Goal: Information Seeking & Learning: Learn about a topic

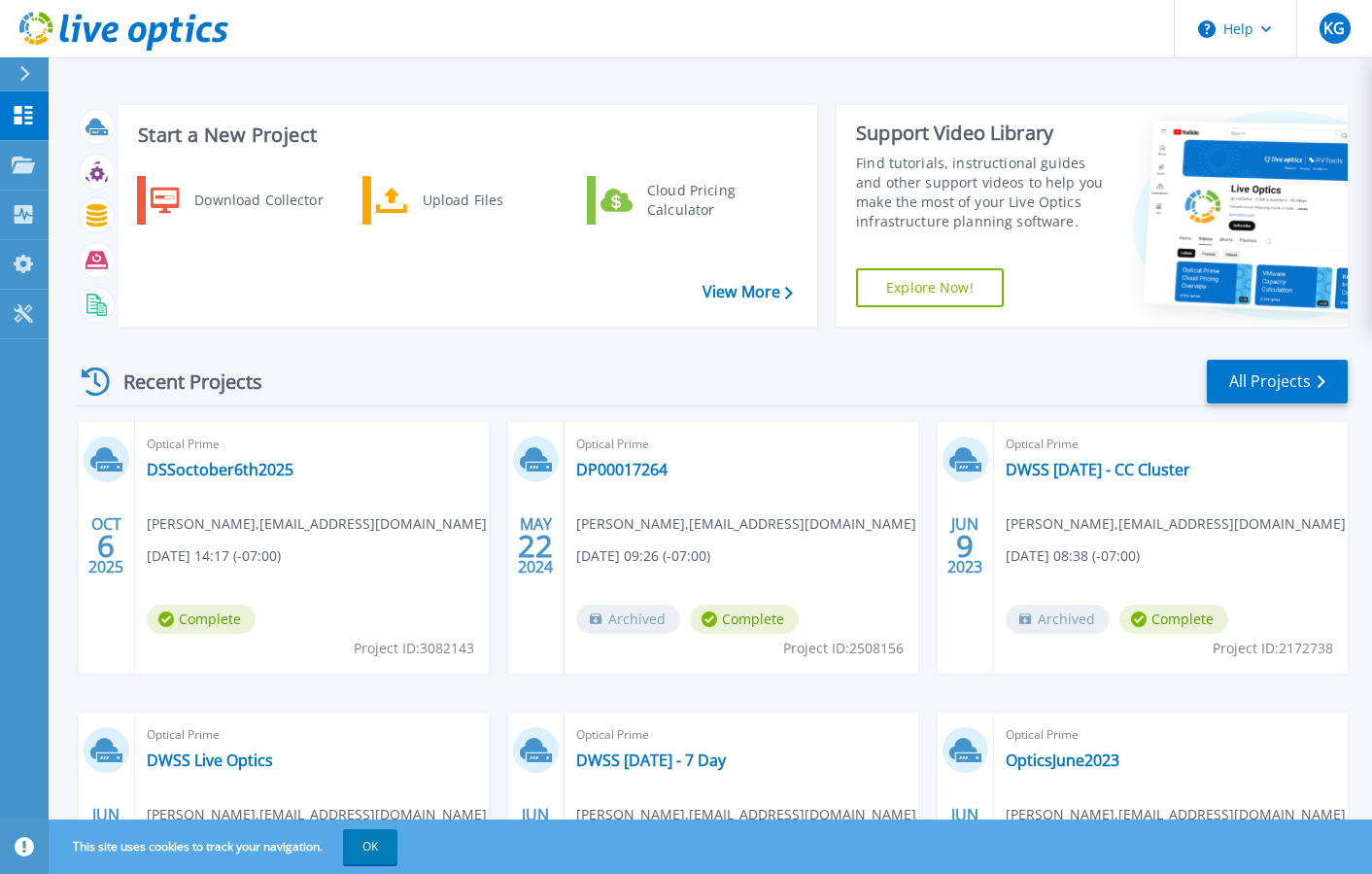
scroll to position [194, 0]
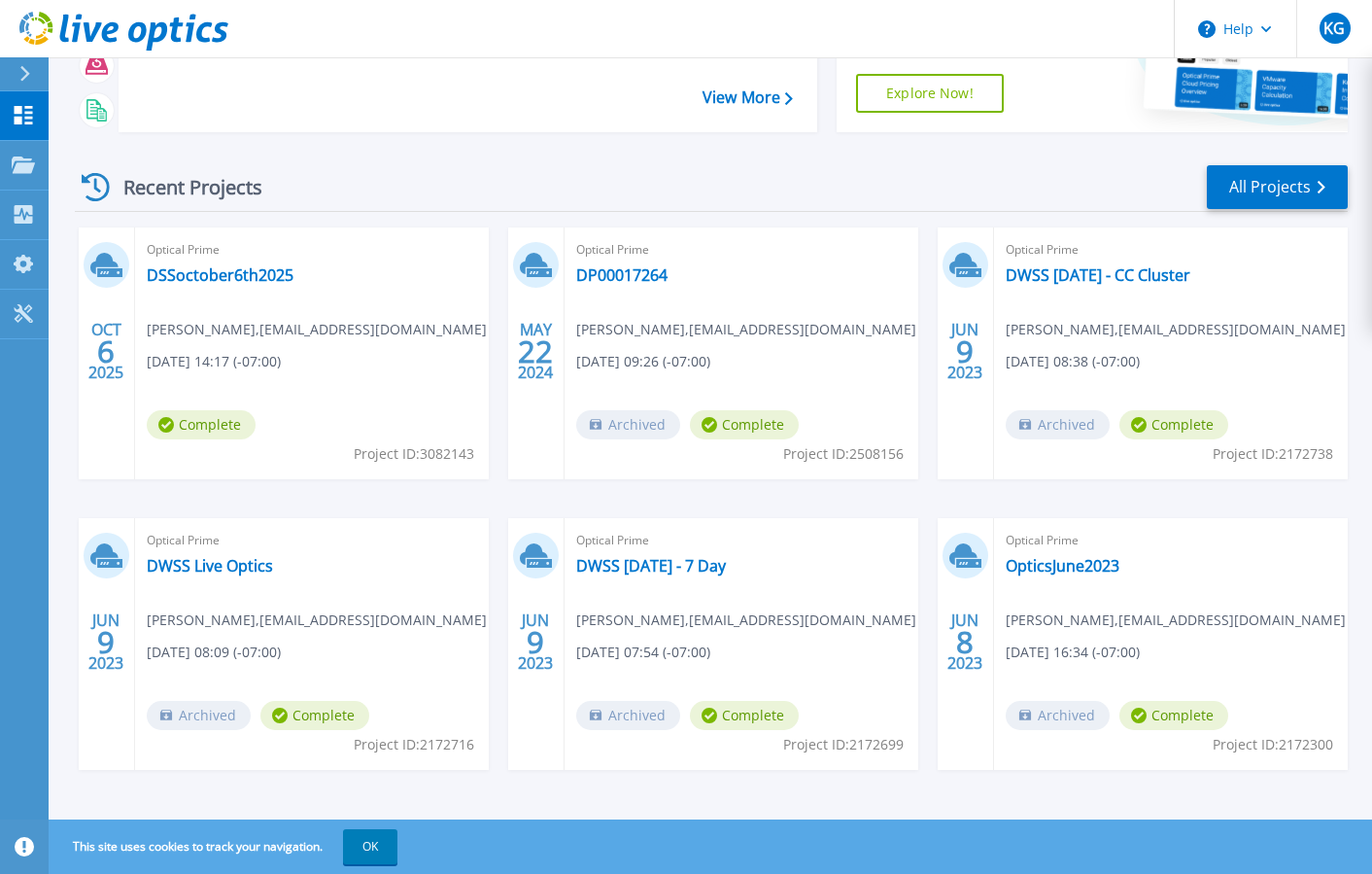
click at [234, 379] on div "Optical Prime DSSoctober6th2025 Kevin Gutierrez , kxgutierrez@dwss.nv.gov 10/06…" at bounding box center [312, 353] width 354 height 252
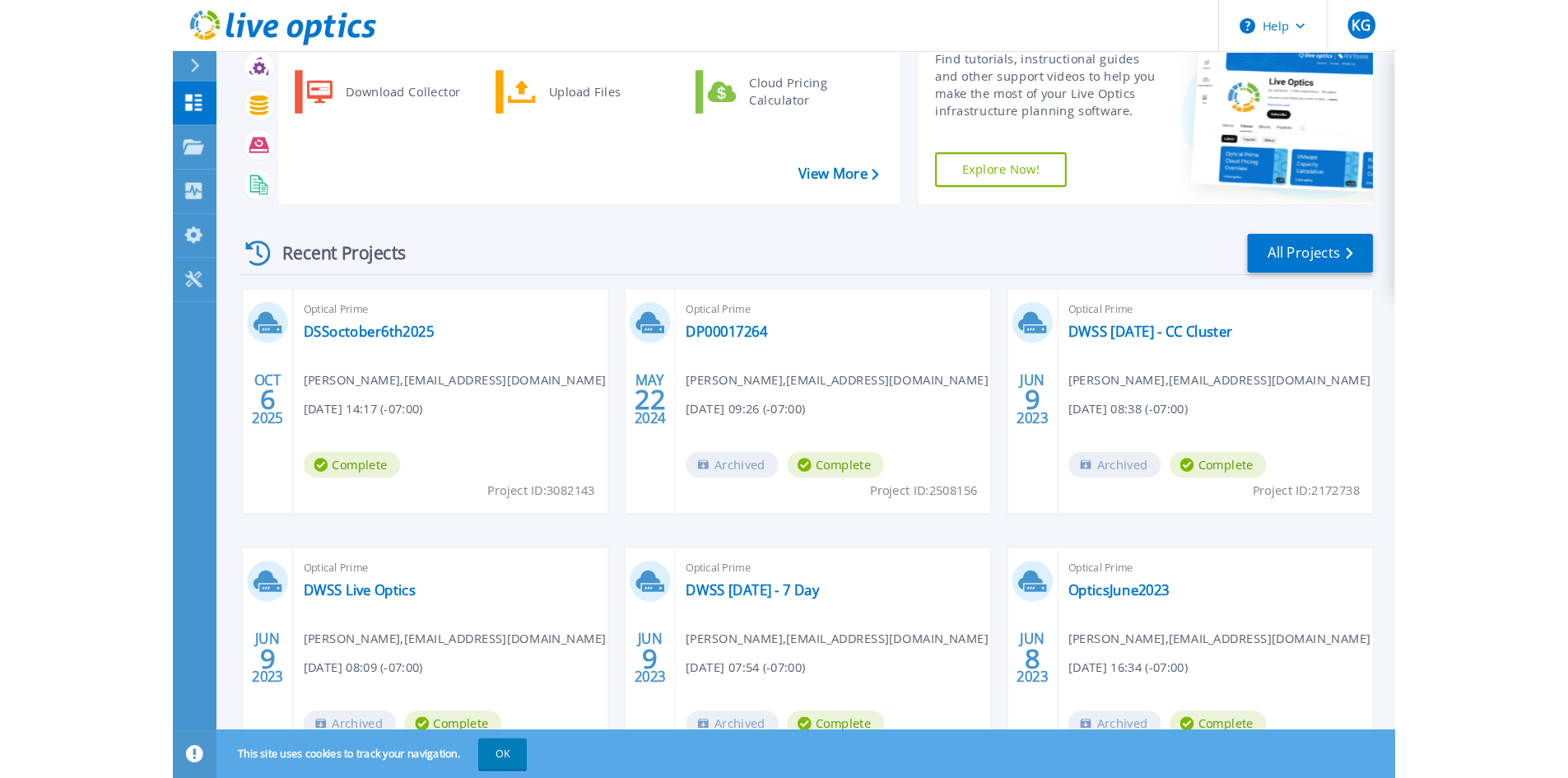
scroll to position [0, 0]
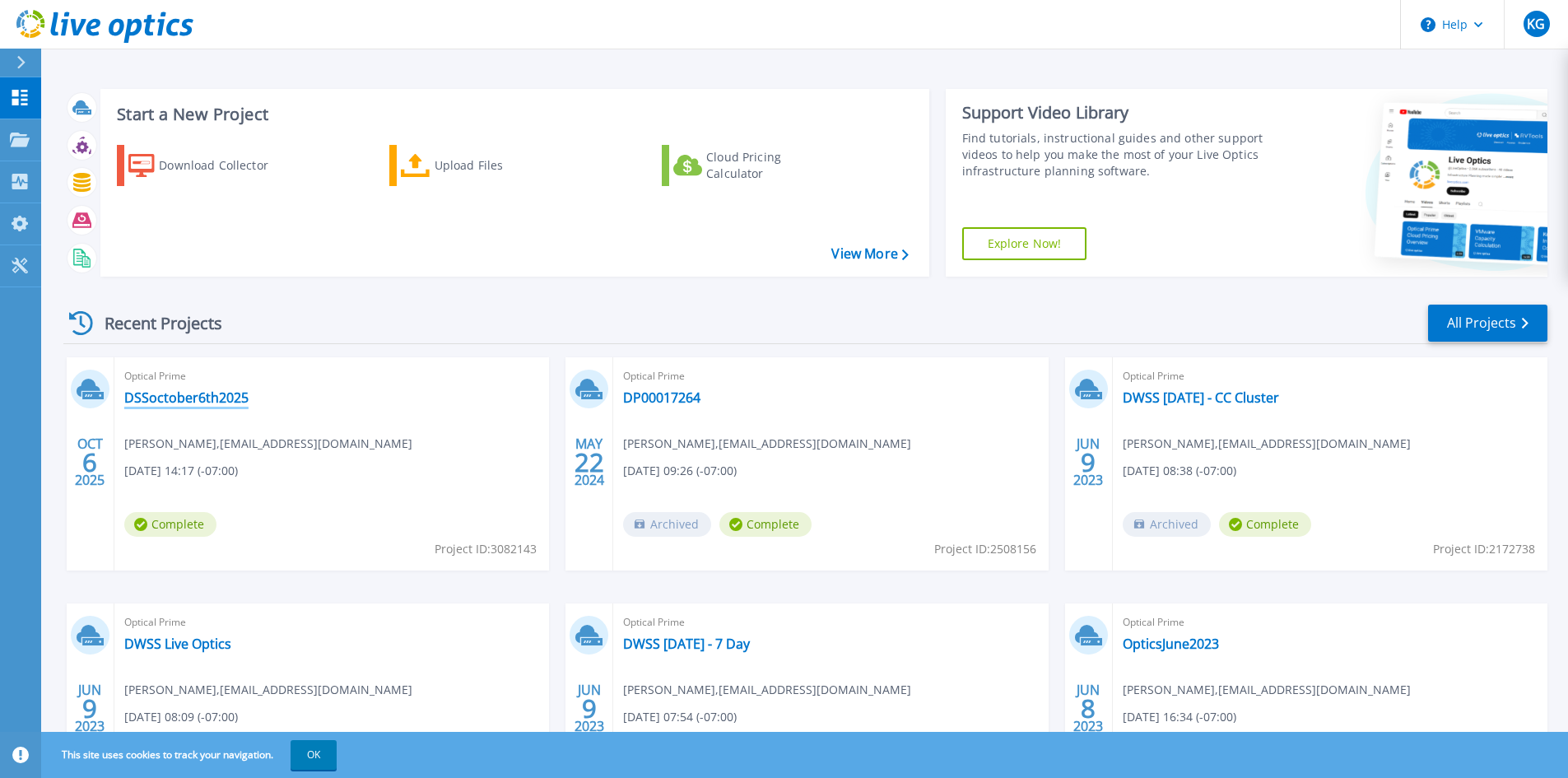
drag, startPoint x: 191, startPoint y: 394, endPoint x: 182, endPoint y: 396, distance: 9.2
click at [182, 396] on link "DSSoctober6th2025" at bounding box center [186, 398] width 124 height 16
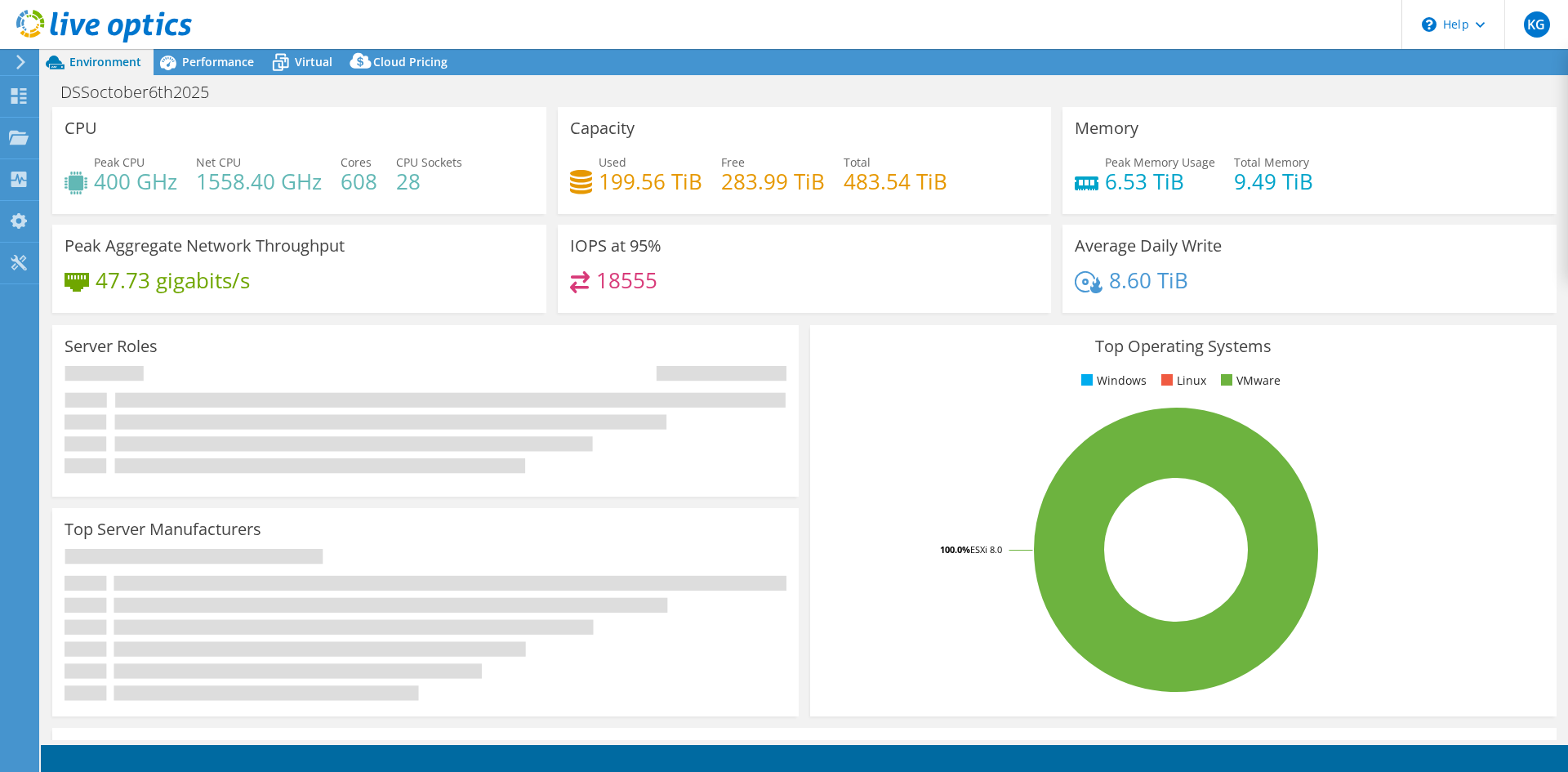
select select "USD"
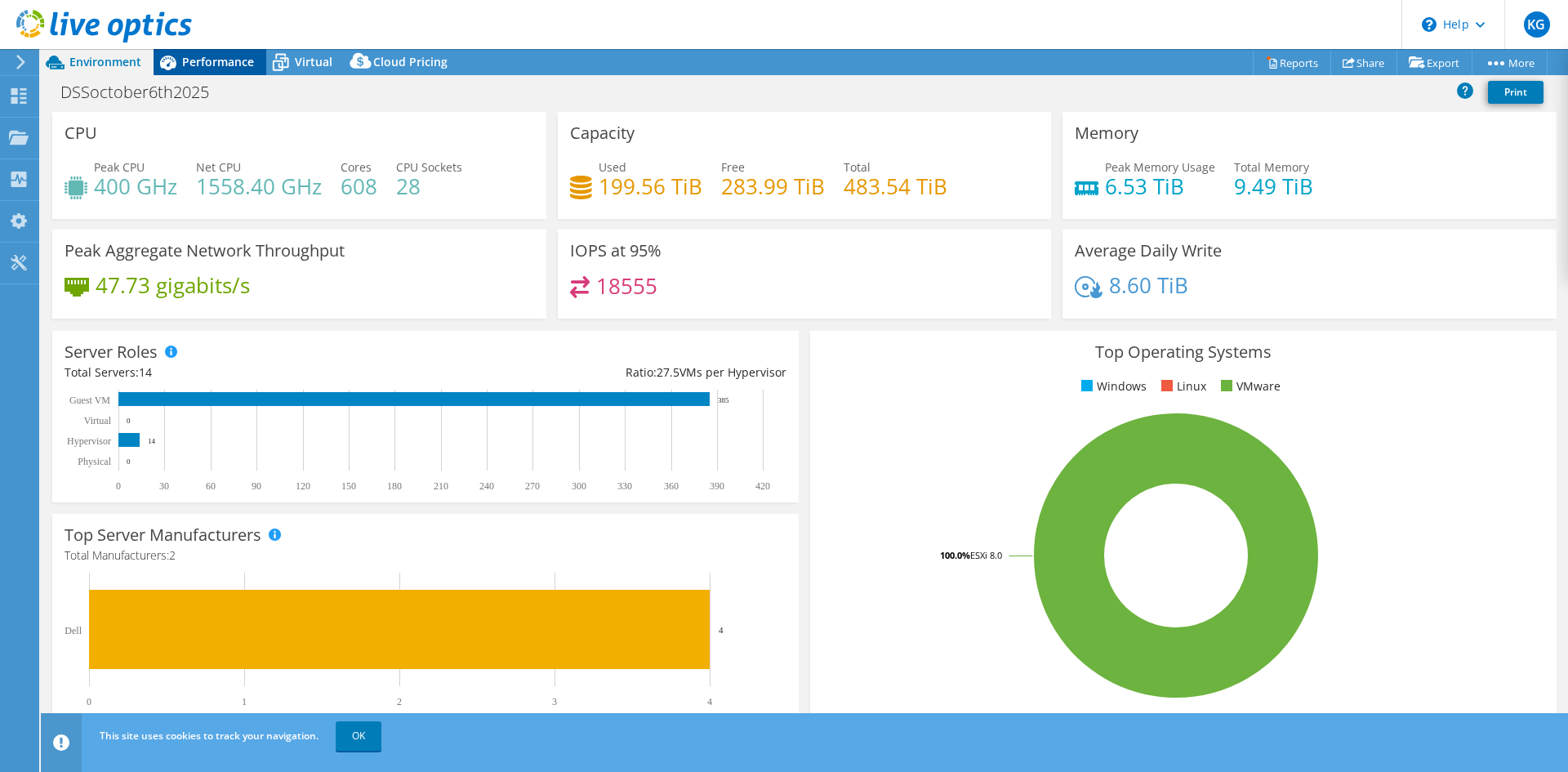
click at [220, 60] on span "Performance" at bounding box center [218, 61] width 72 height 16
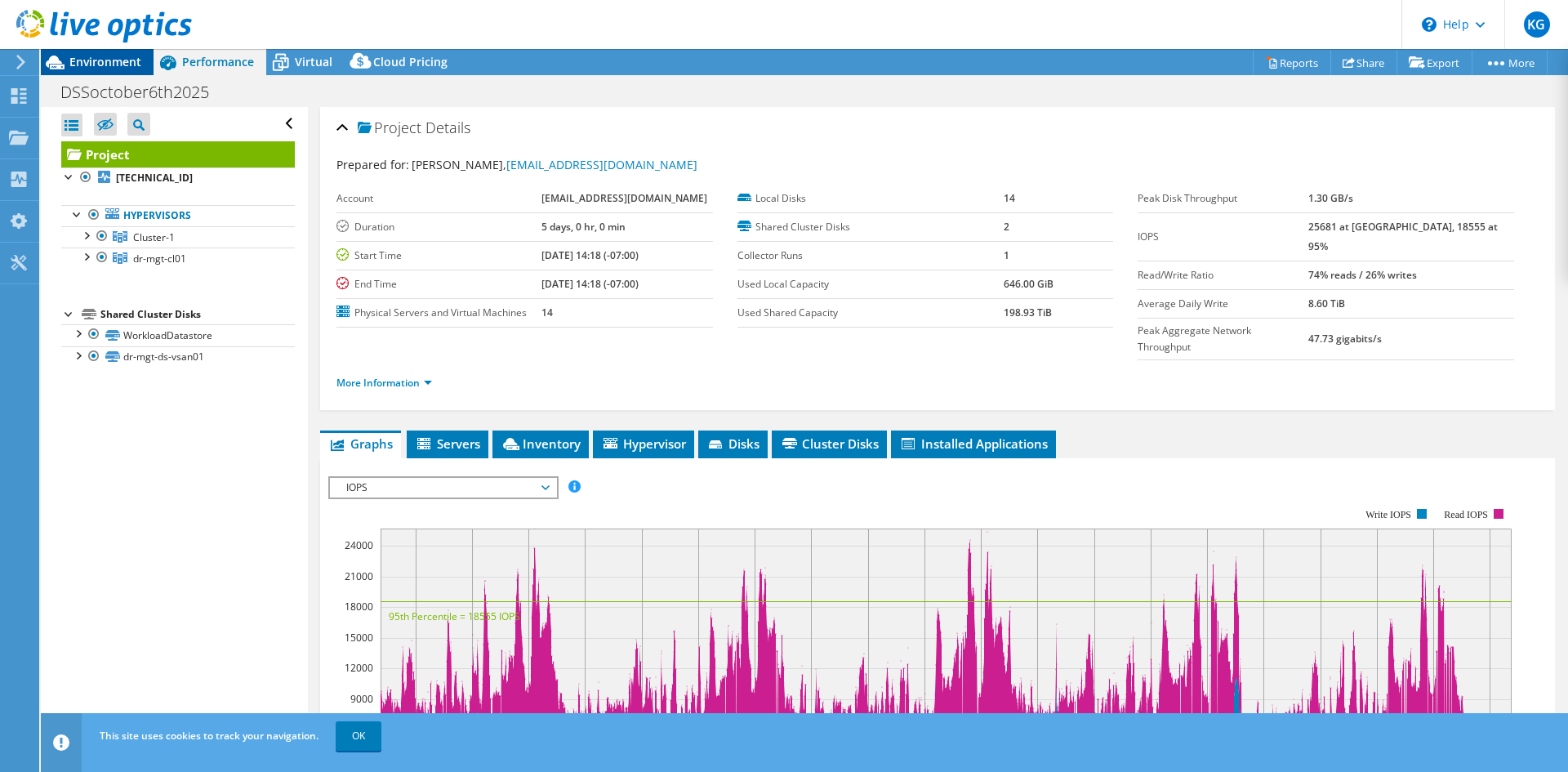
click at [110, 55] on span "Environment" at bounding box center [105, 61] width 72 height 16
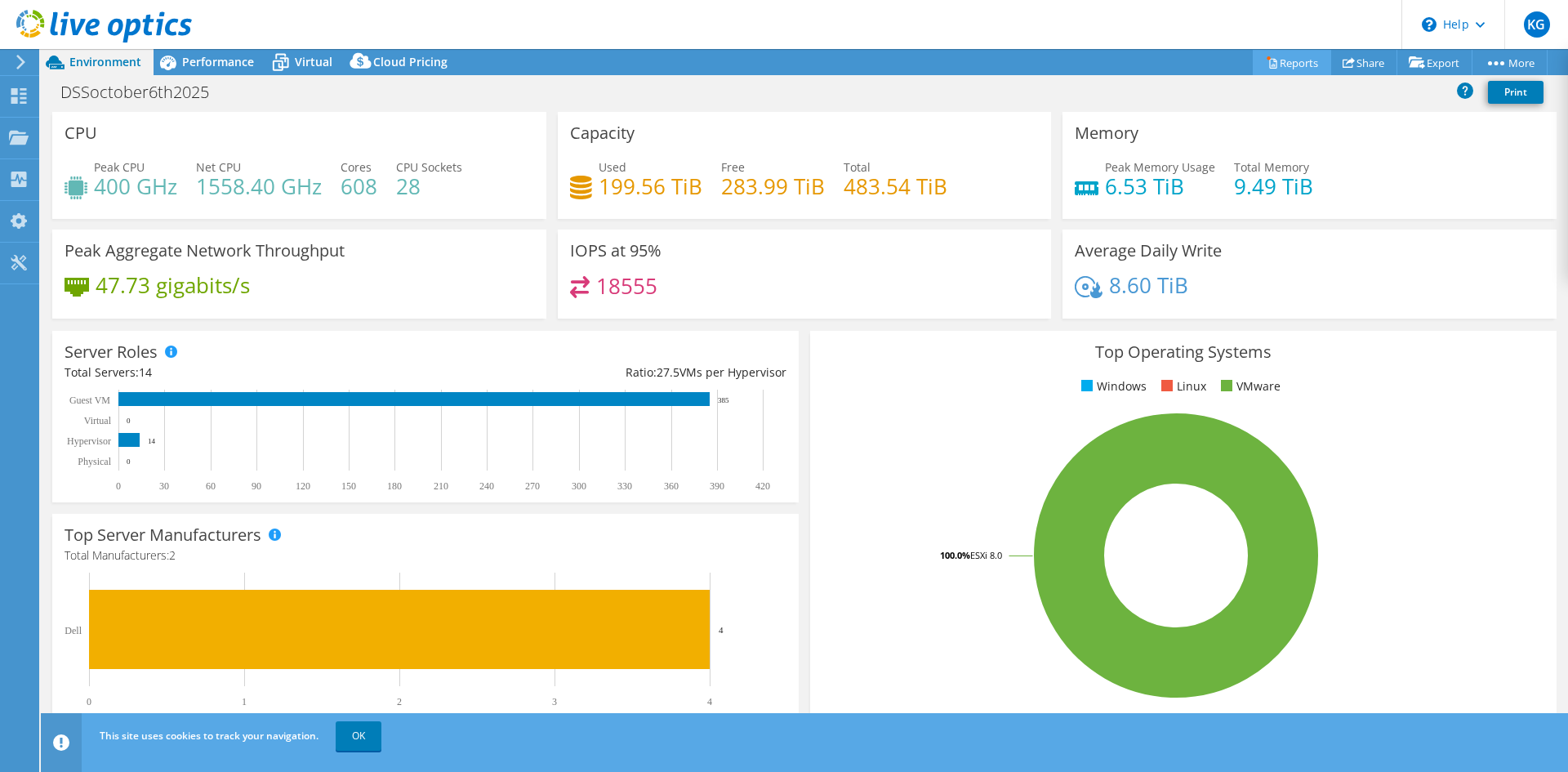
click at [1272, 62] on link "Reports" at bounding box center [1293, 62] width 78 height 25
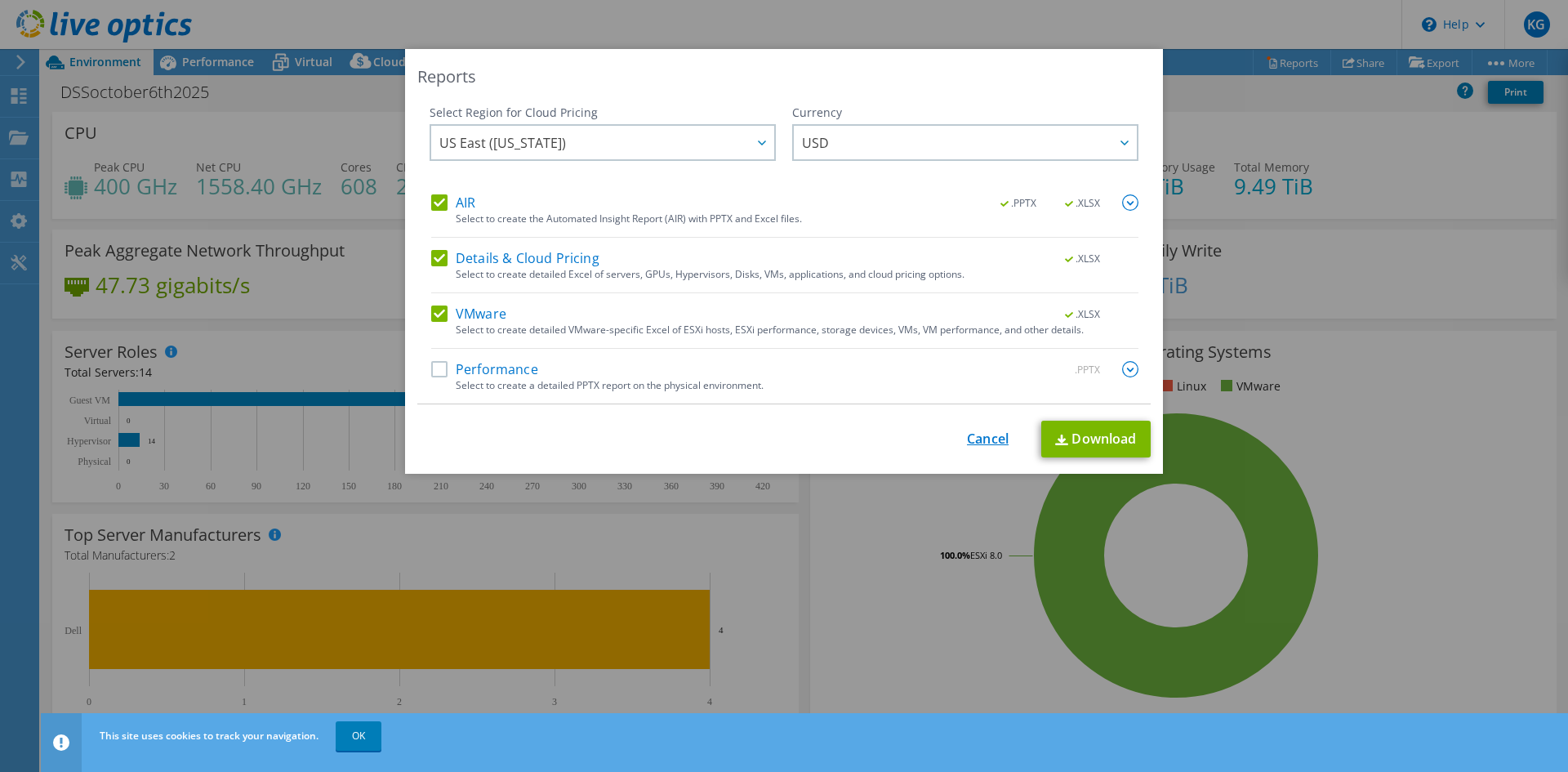
click at [998, 438] on link "Cancel" at bounding box center [988, 439] width 42 height 16
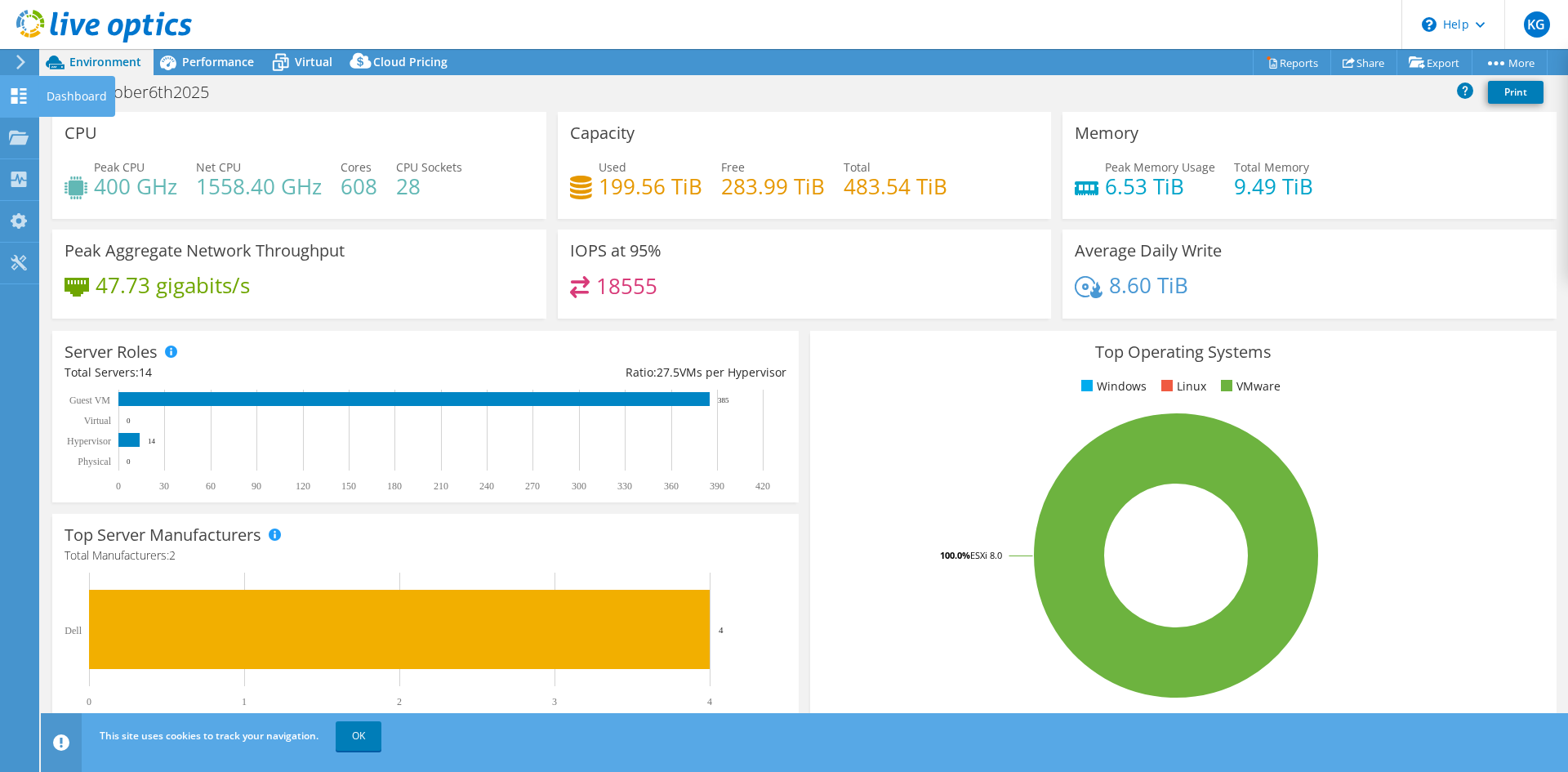
click at [26, 88] on icon at bounding box center [19, 96] width 20 height 16
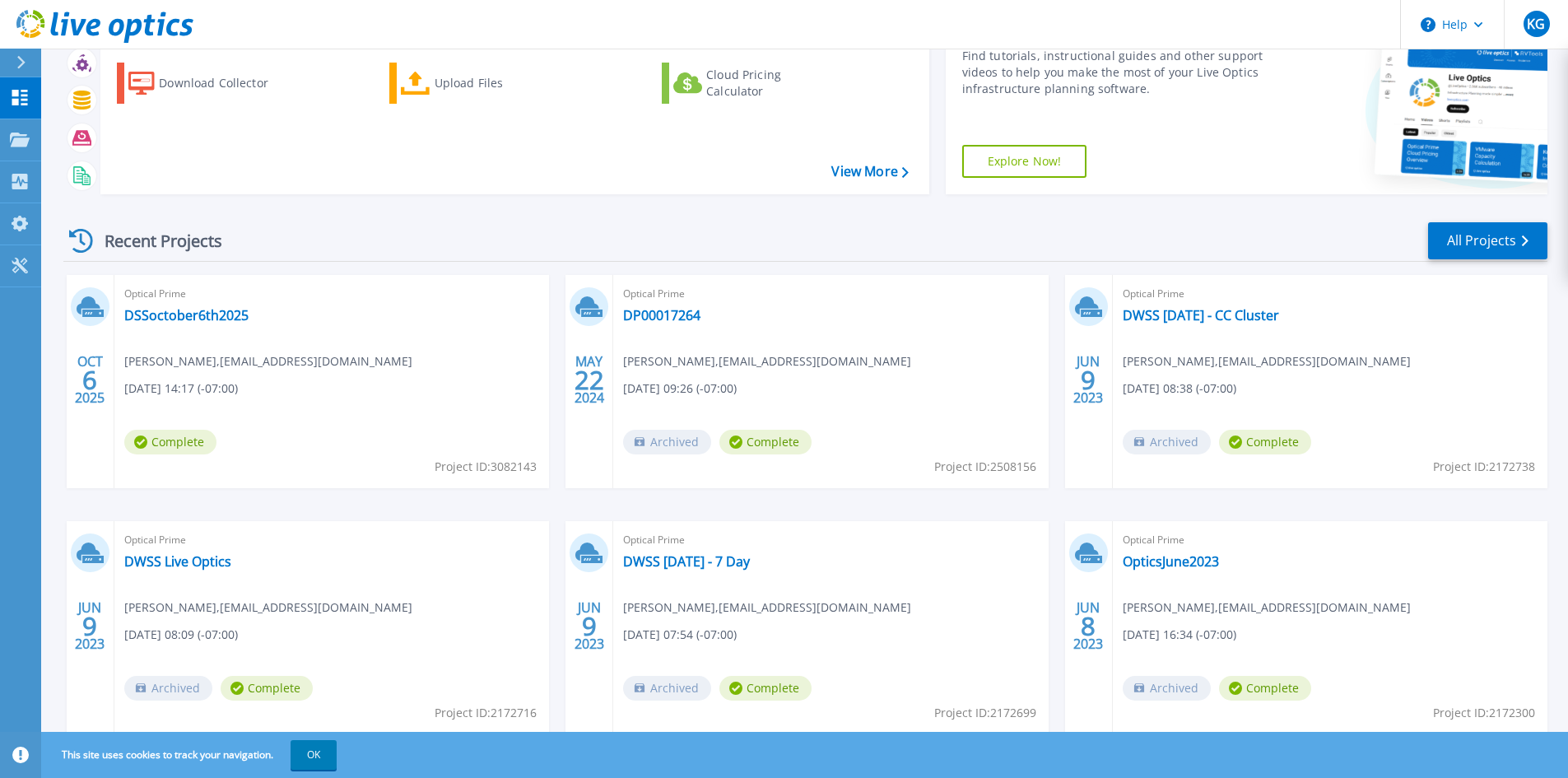
scroll to position [134, 0]
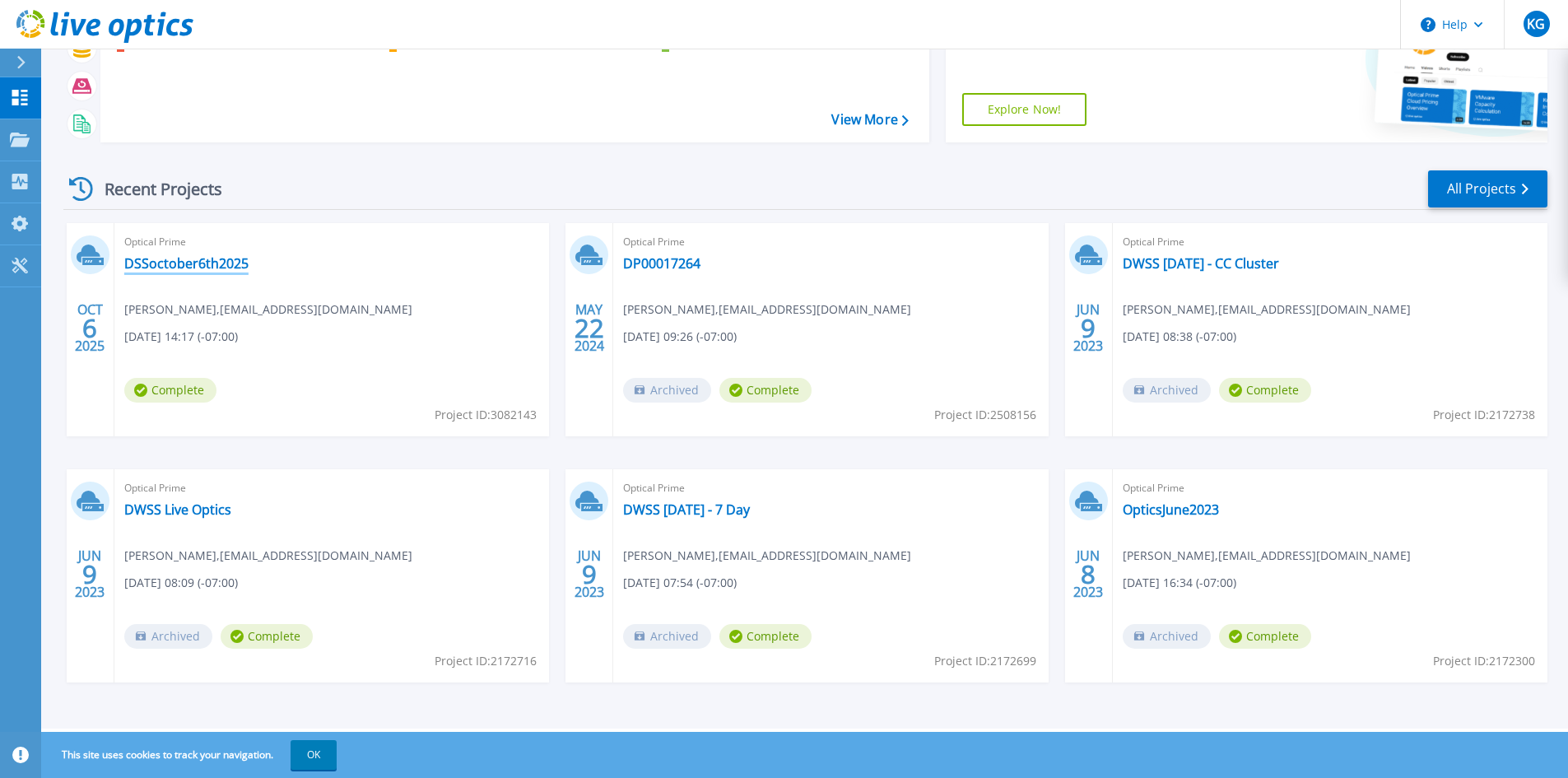
click at [187, 263] on link "DSSoctober6th2025" at bounding box center [186, 263] width 124 height 16
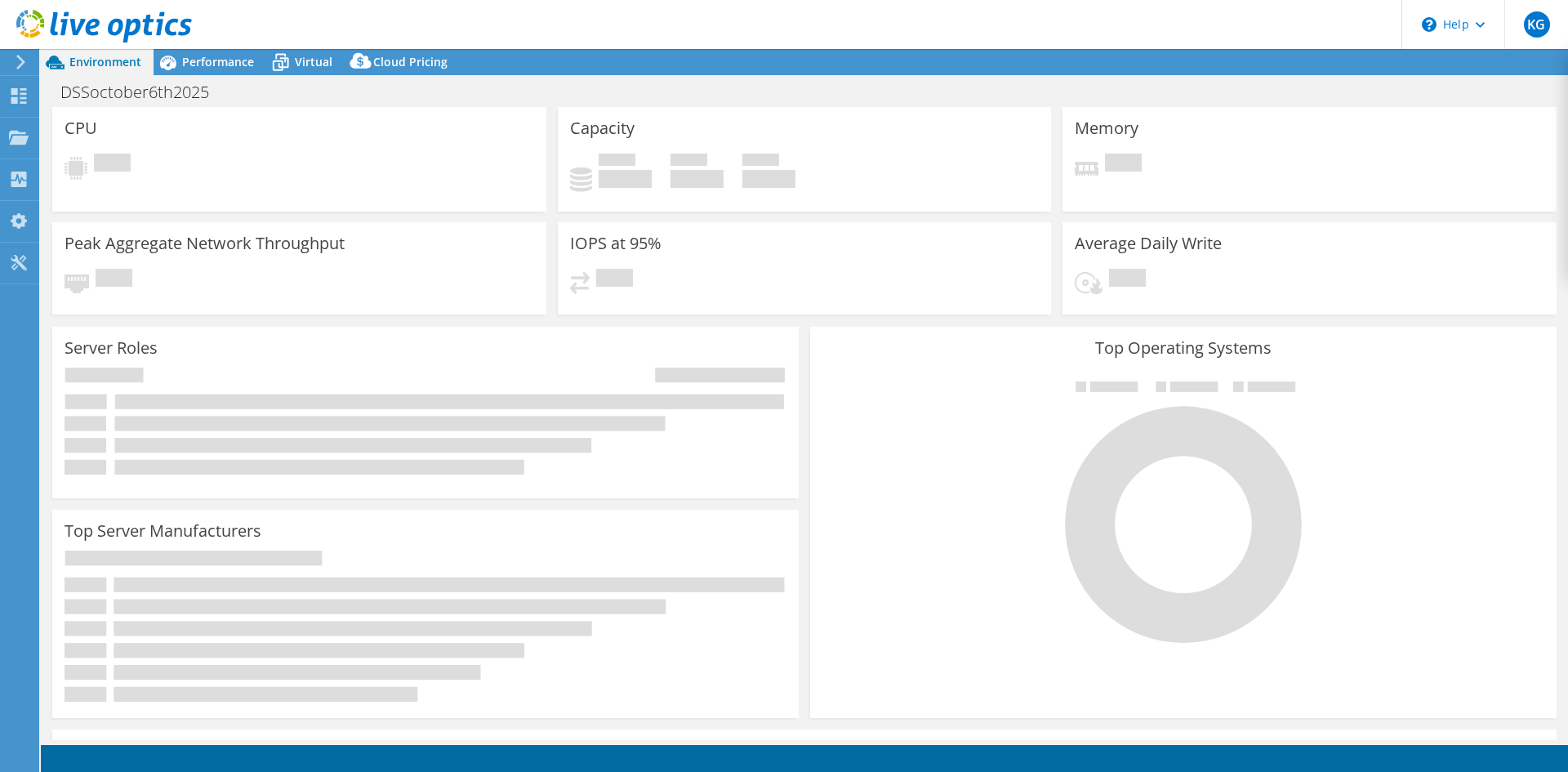
select select "USD"
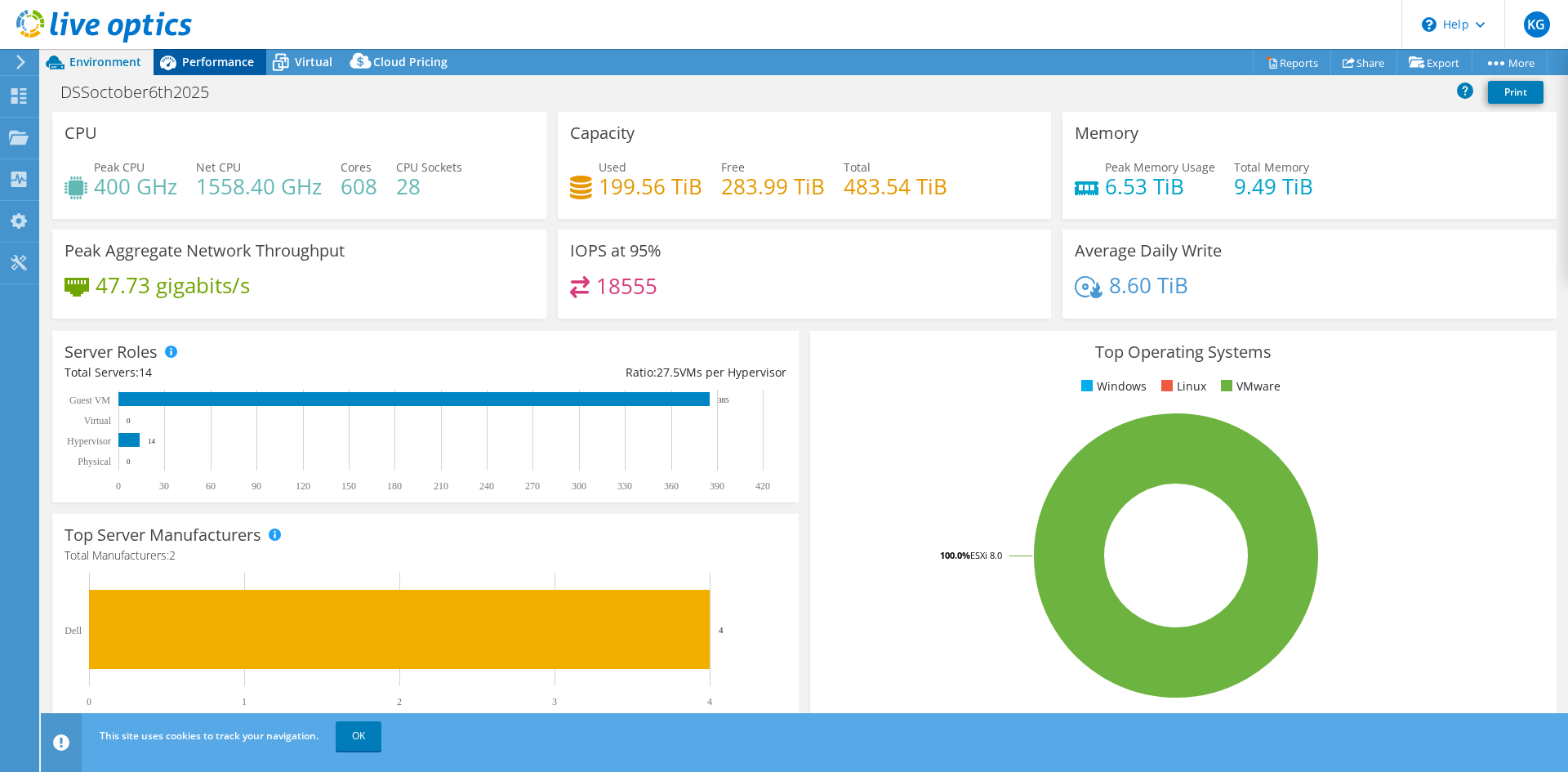
click at [239, 64] on span "Performance" at bounding box center [218, 61] width 72 height 16
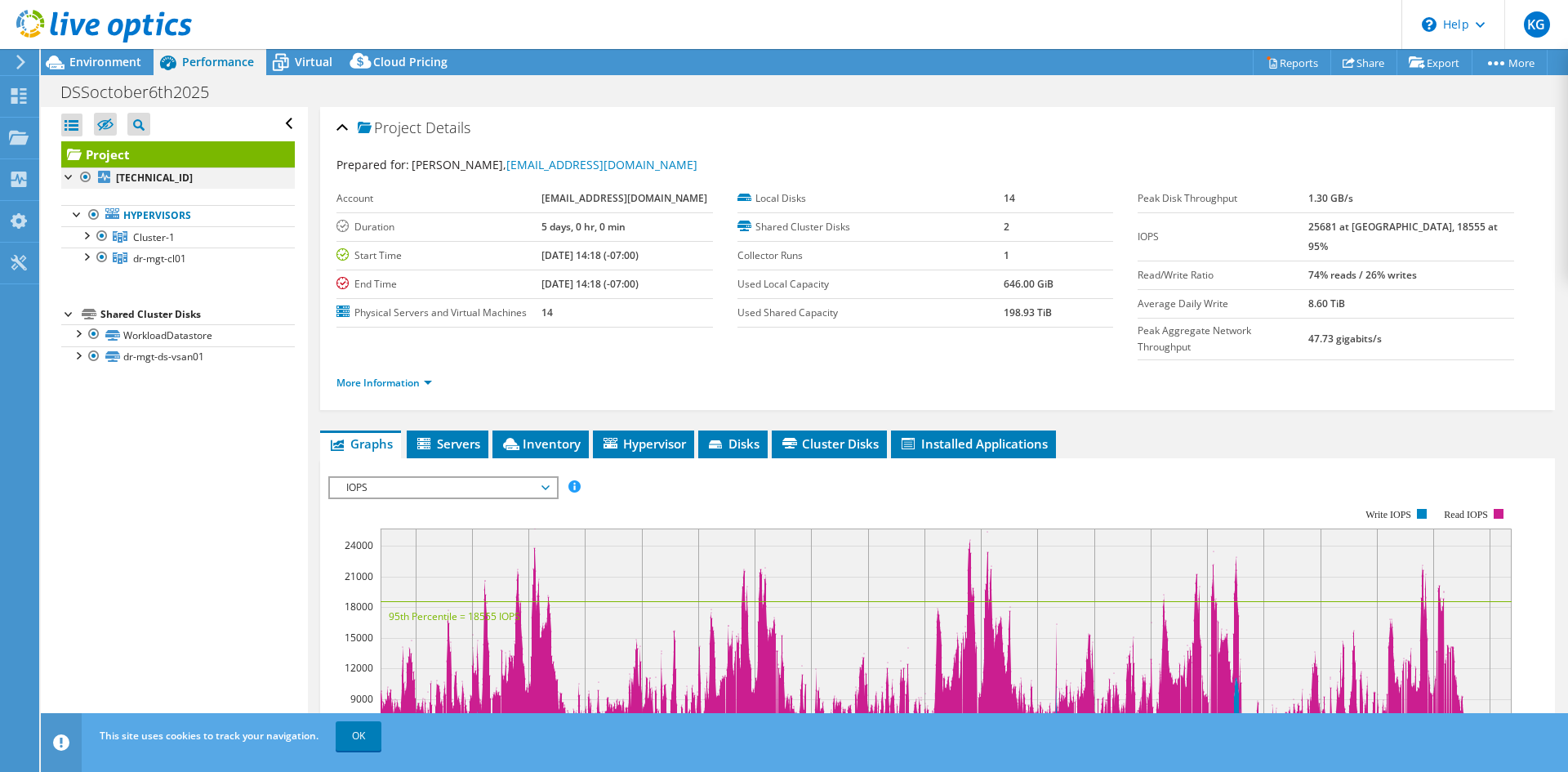
click at [65, 176] on div at bounding box center [69, 176] width 16 height 16
click at [70, 214] on div at bounding box center [78, 213] width 16 height 16
click at [324, 60] on span "Virtual" at bounding box center [314, 61] width 38 height 16
